Goal: Task Accomplishment & Management: Manage account settings

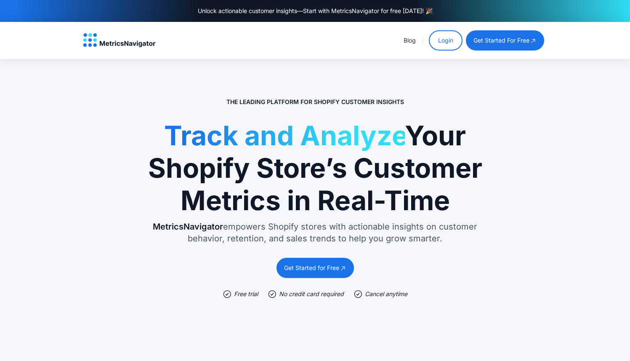
click at [442, 34] on link "Login" at bounding box center [446, 40] width 34 height 20
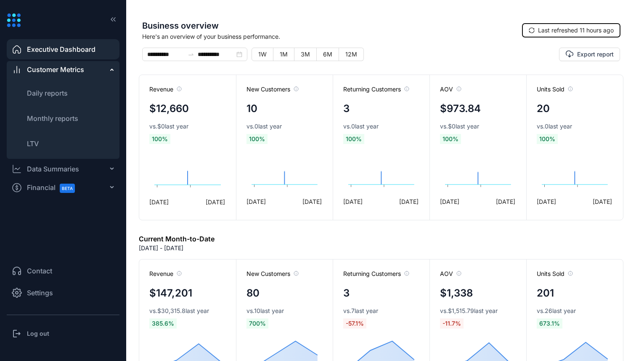
click at [578, 32] on span "Last refreshed 11 hours ago" at bounding box center [576, 30] width 76 height 9
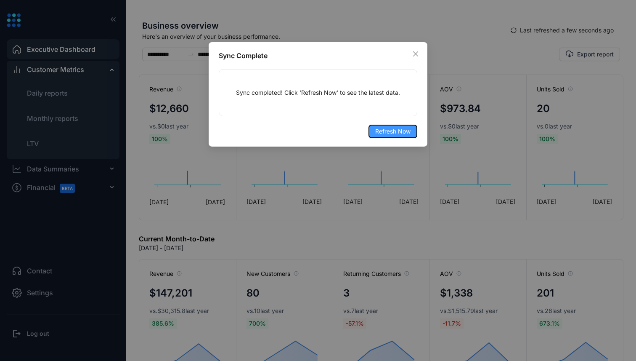
click at [404, 135] on span "Refresh Now" at bounding box center [392, 131] width 35 height 9
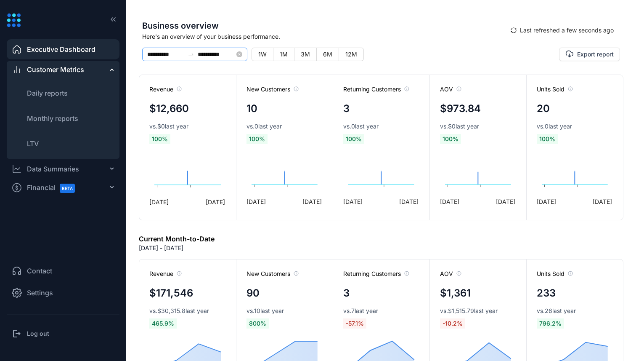
click at [186, 54] on div at bounding box center [190, 54] width 13 height 7
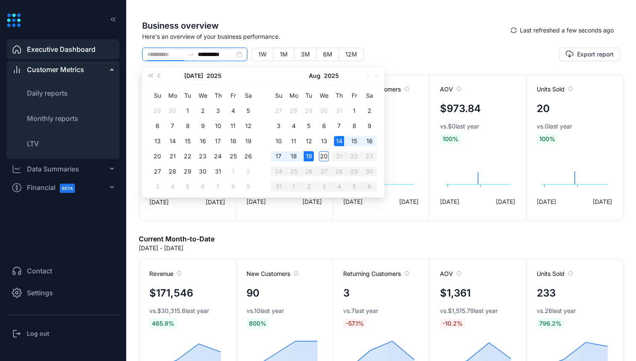
type input "**********"
click at [324, 156] on div "20" at bounding box center [324, 156] width 10 height 10
type input "**********"
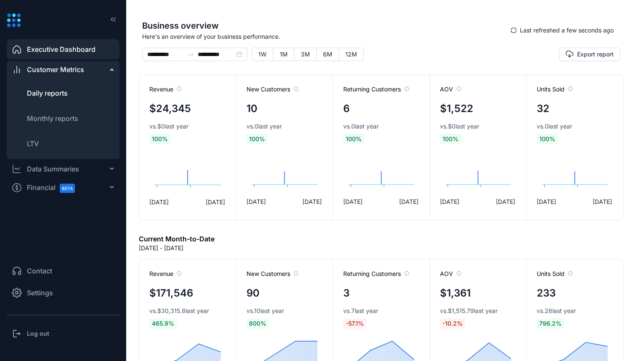
click at [56, 91] on span "Daily reports" at bounding box center [47, 93] width 41 height 8
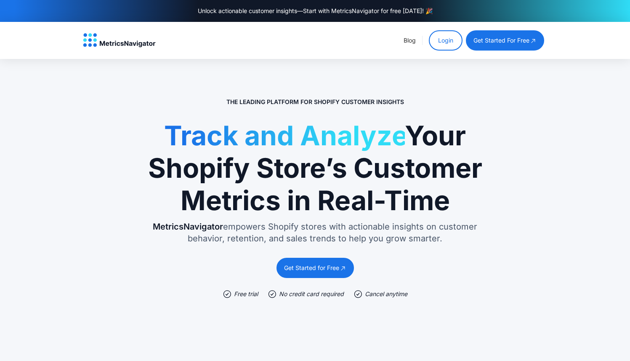
click at [442, 40] on link "Login" at bounding box center [446, 40] width 34 height 20
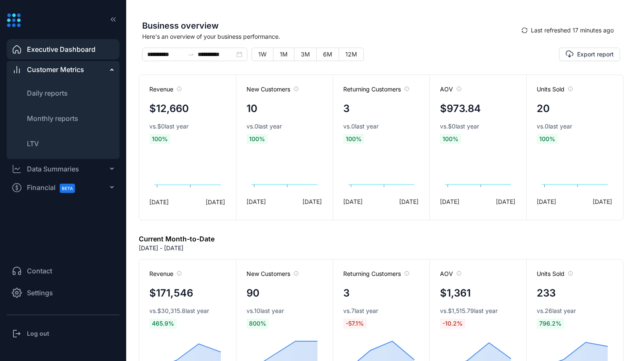
click at [46, 335] on h3 "Log out" at bounding box center [38, 333] width 22 height 8
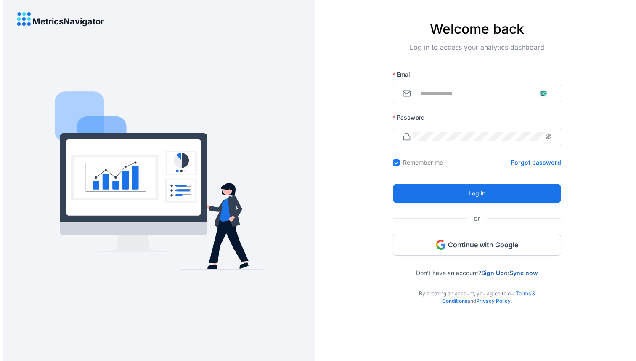
click at [490, 272] on link "Sign Up" at bounding box center [493, 272] width 23 height 7
click at [438, 98] on span at bounding box center [477, 93] width 168 height 22
click at [444, 95] on input "Email" at bounding box center [482, 93] width 139 height 9
click at [456, 246] on span "Continue with Google" at bounding box center [483, 244] width 70 height 9
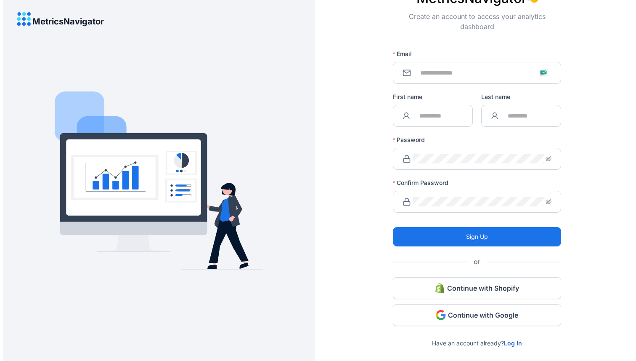
scroll to position [52, 0]
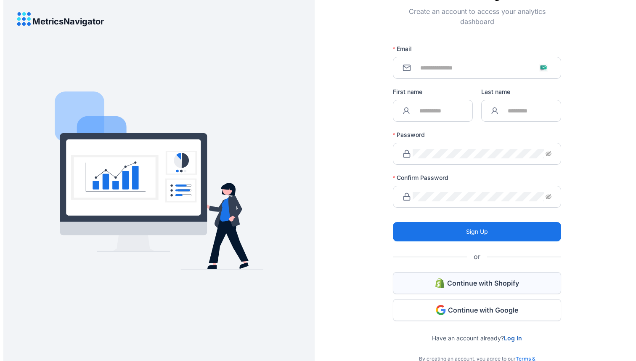
click at [487, 281] on span "Continue with Shopify" at bounding box center [483, 282] width 72 height 9
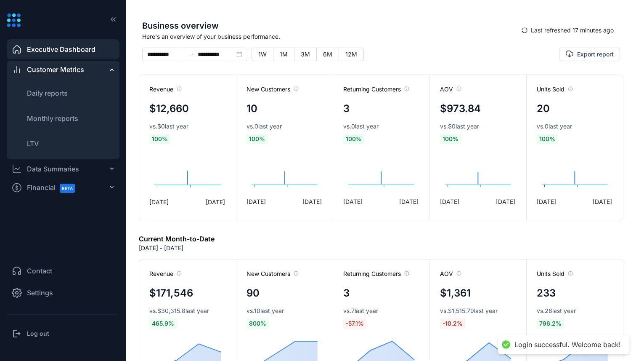
click at [47, 290] on span "Settings" at bounding box center [40, 292] width 26 height 10
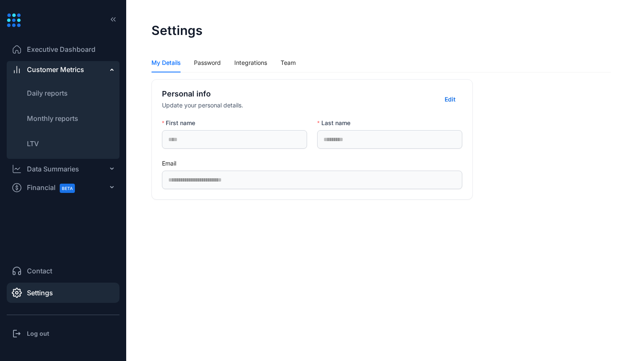
click at [222, 58] on div "My Details Password Integrations Team" at bounding box center [224, 62] width 144 height 19
click at [252, 61] on div "Integrations" at bounding box center [250, 62] width 33 height 9
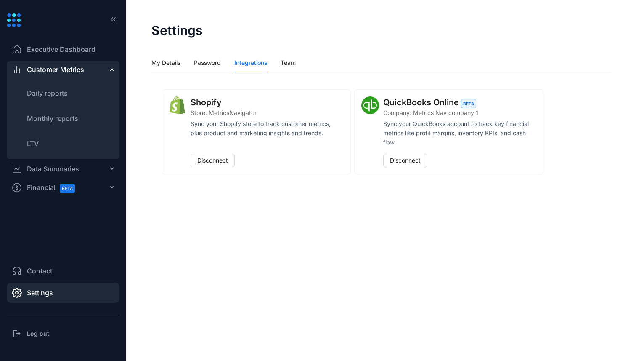
click at [208, 102] on div "Shopify" at bounding box center [206, 102] width 31 height 12
click at [42, 334] on h3 "Log out" at bounding box center [38, 333] width 22 height 8
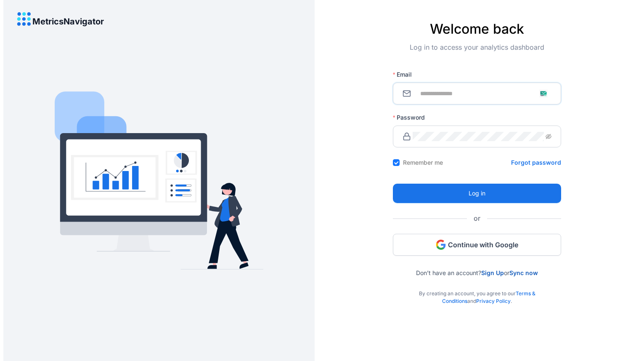
click at [468, 89] on input "Email" at bounding box center [482, 93] width 139 height 9
type input "**********"
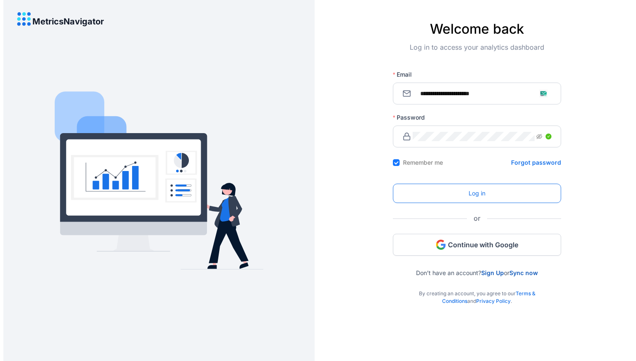
click at [453, 185] on button "Log in" at bounding box center [477, 193] width 168 height 19
